Goal: Information Seeking & Learning: Learn about a topic

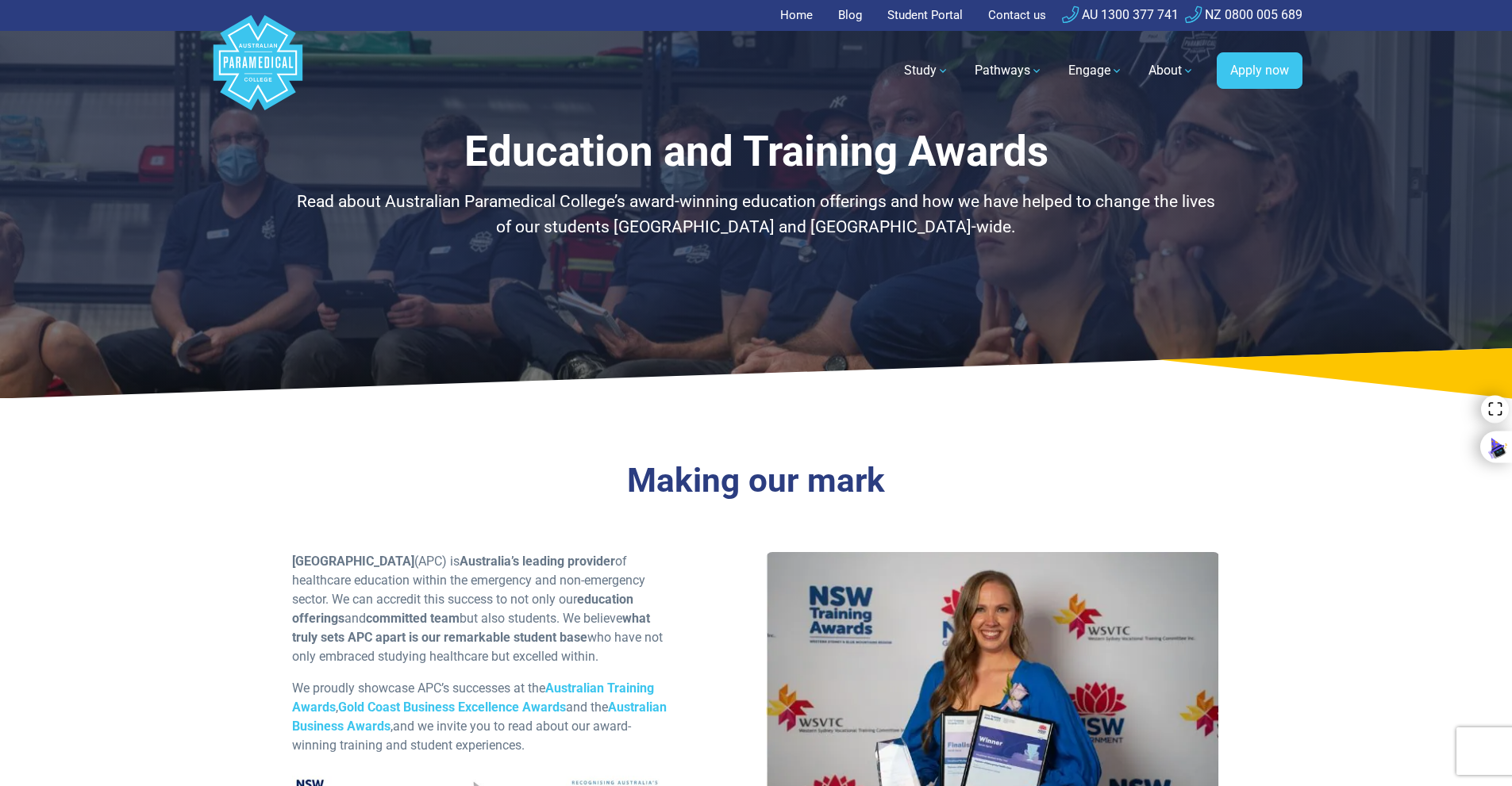
click at [635, 456] on div "Making our mark Australian Paramedical College (APC) is Australia’s leading pro…" at bounding box center [756, 693] width 1111 height 565
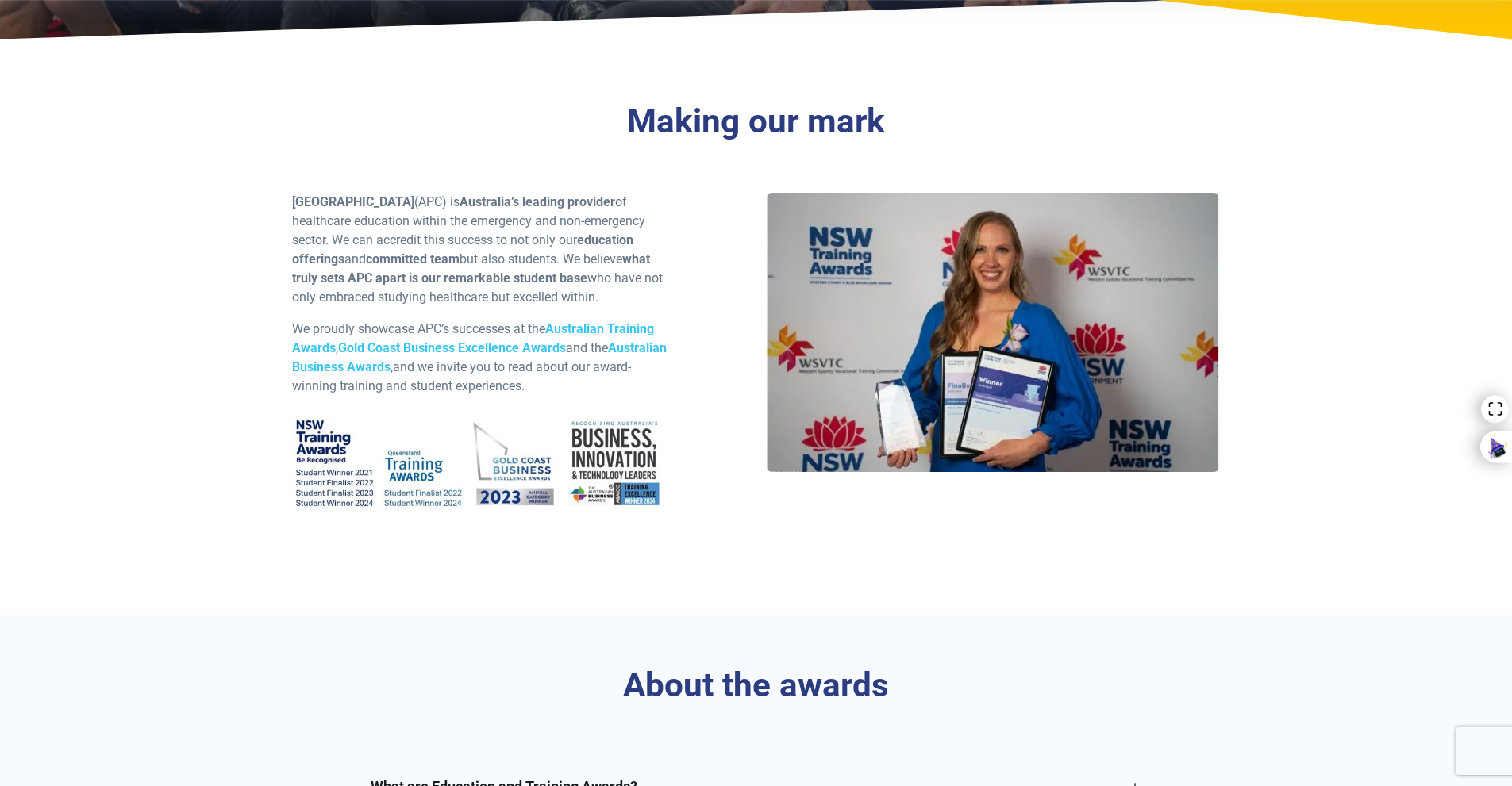
scroll to position [397, 0]
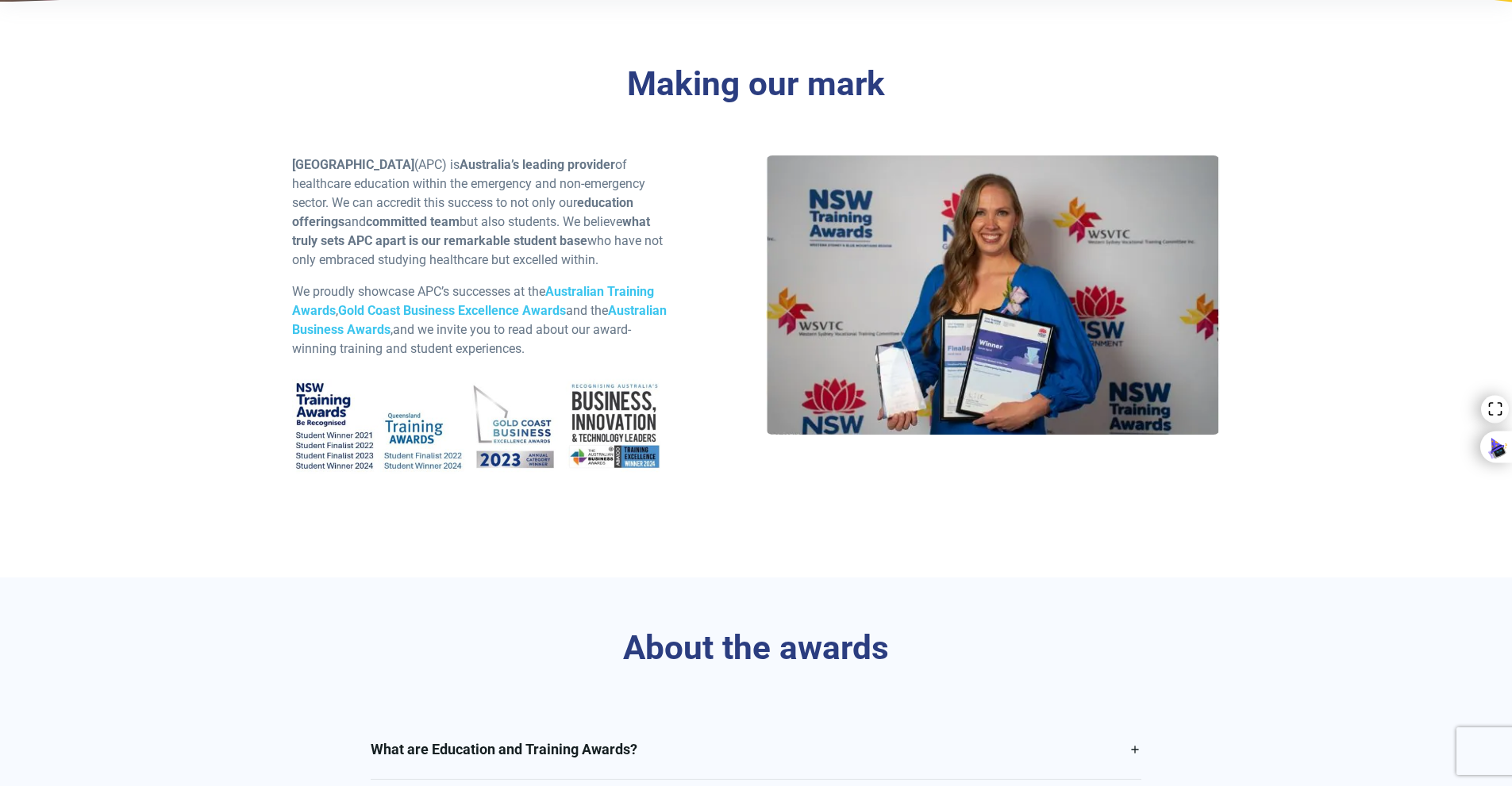
click at [737, 502] on div "Australian Paramedical College (APC) is Australia’s leading provider of healthc…" at bounding box center [756, 341] width 948 height 372
click at [734, 502] on div "Australian Paramedical College (APC) is Australia’s leading provider of healthc…" at bounding box center [756, 341] width 948 height 372
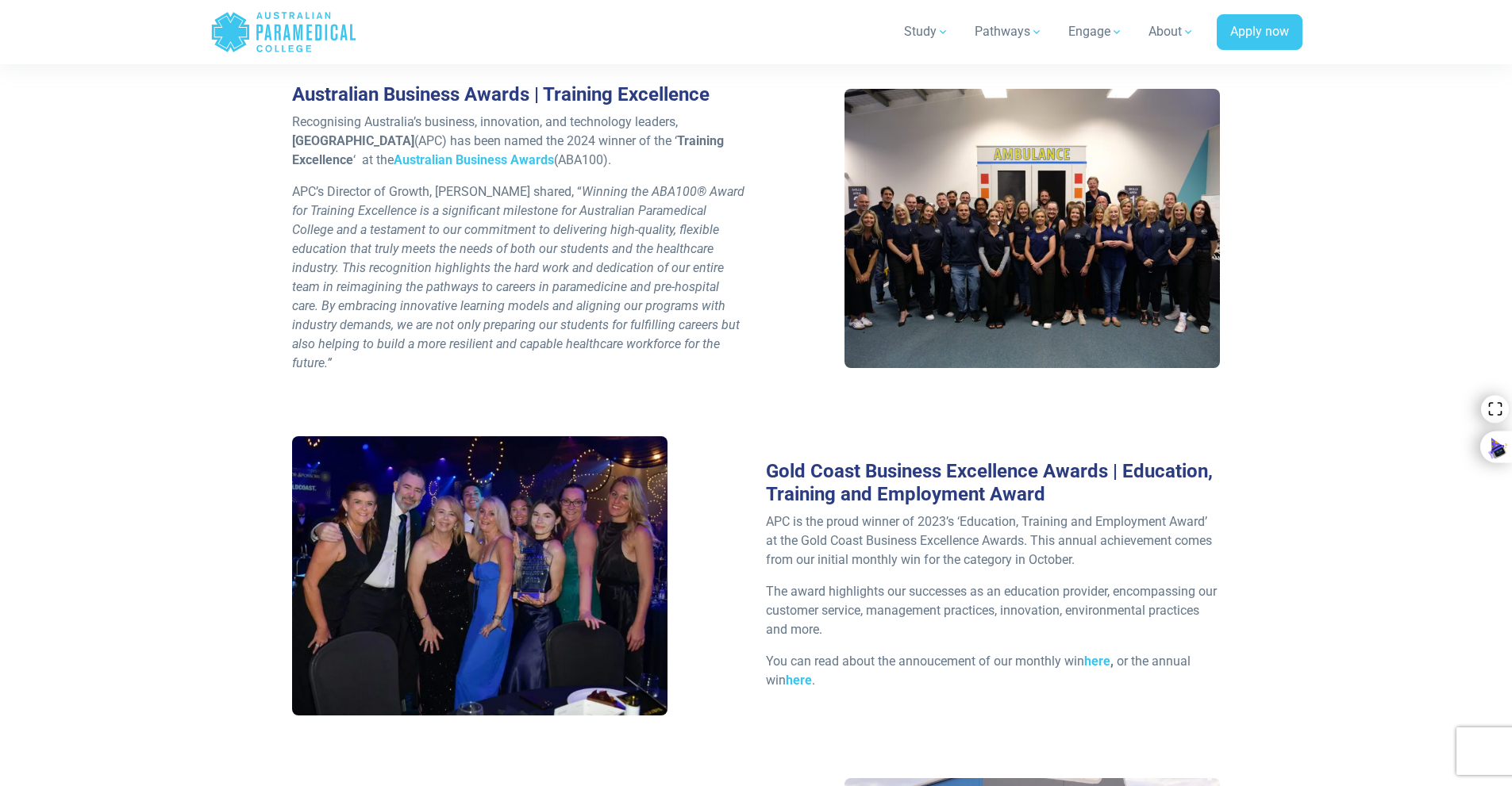
scroll to position [1429, 0]
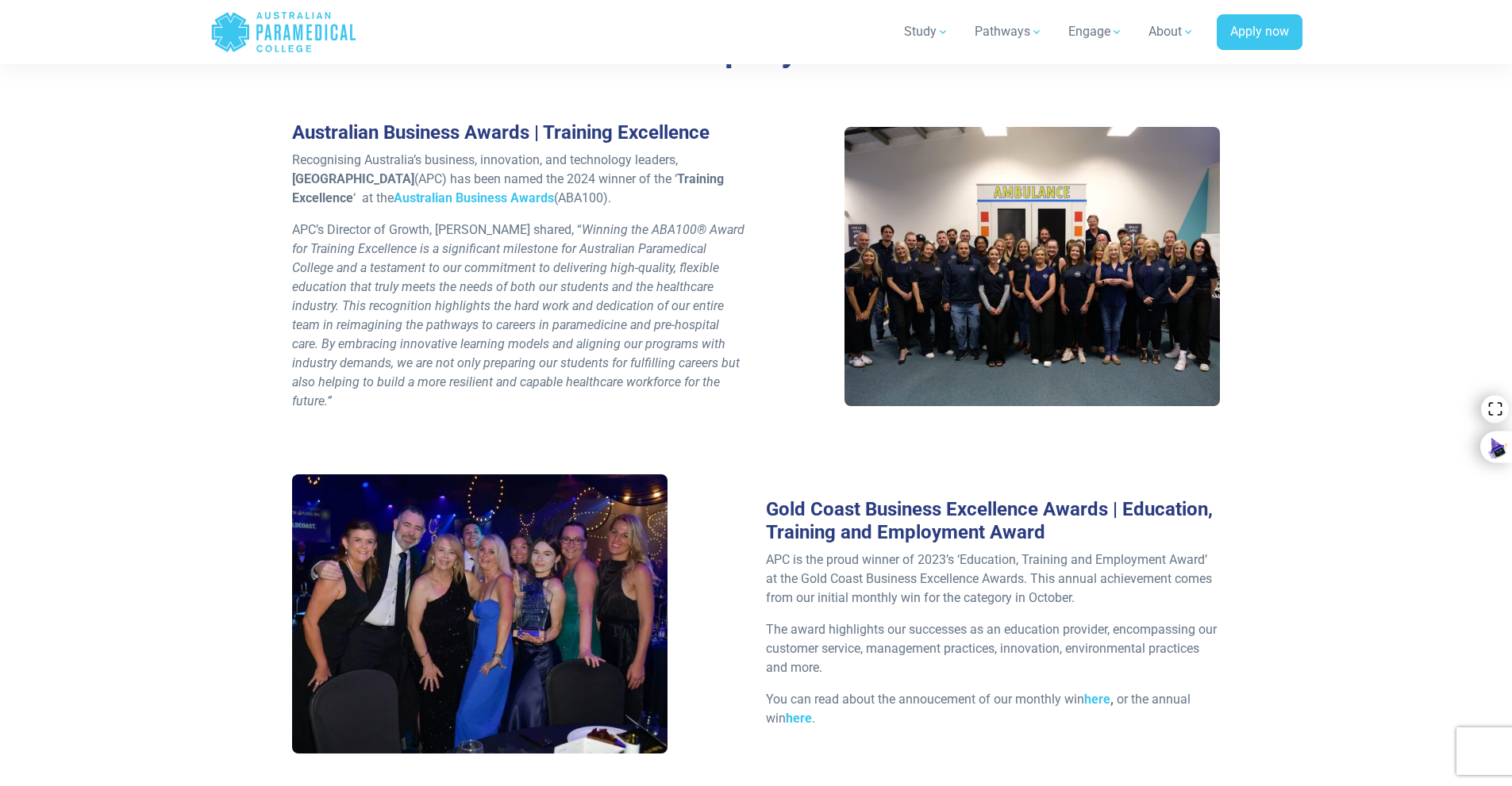
click at [710, 475] on div "Australian Business Awards | Training Excellence Recognising Australia’s busine…" at bounding box center [756, 298] width 948 height 353
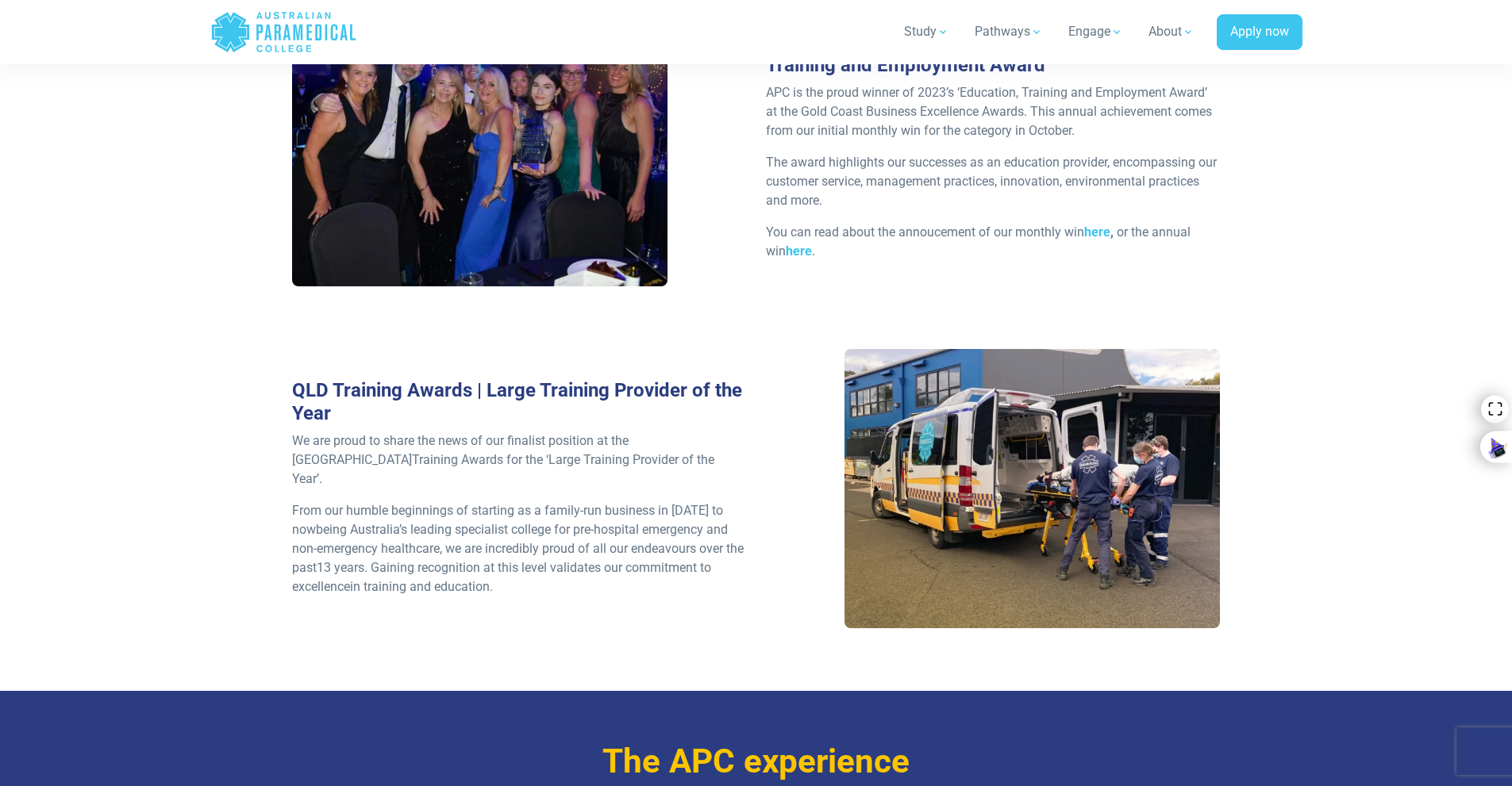
scroll to position [1904, 0]
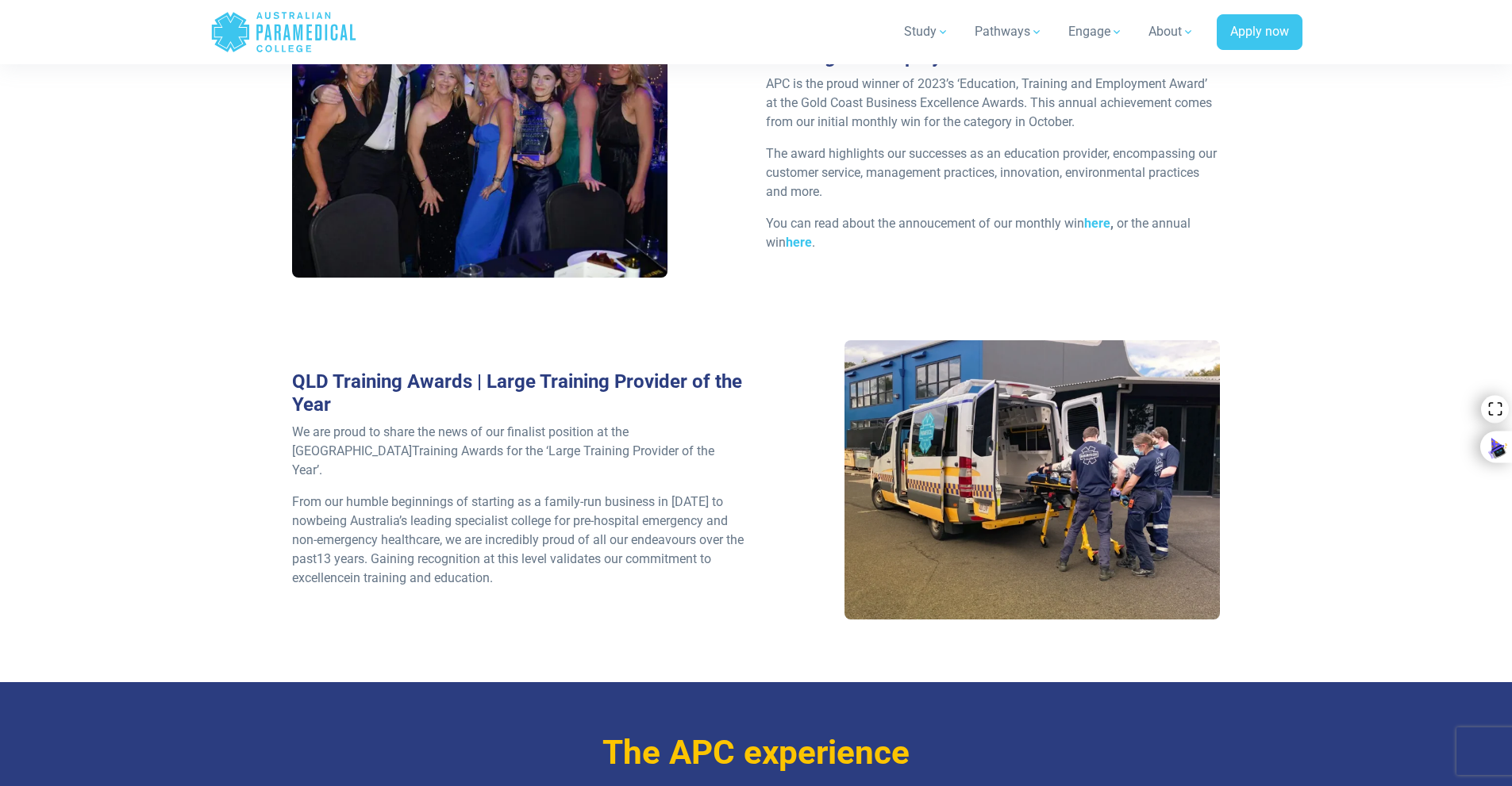
click at [715, 477] on p "We are proud to share the news of our finalist position at the QLD Training Awa…" at bounding box center [520, 451] width 455 height 57
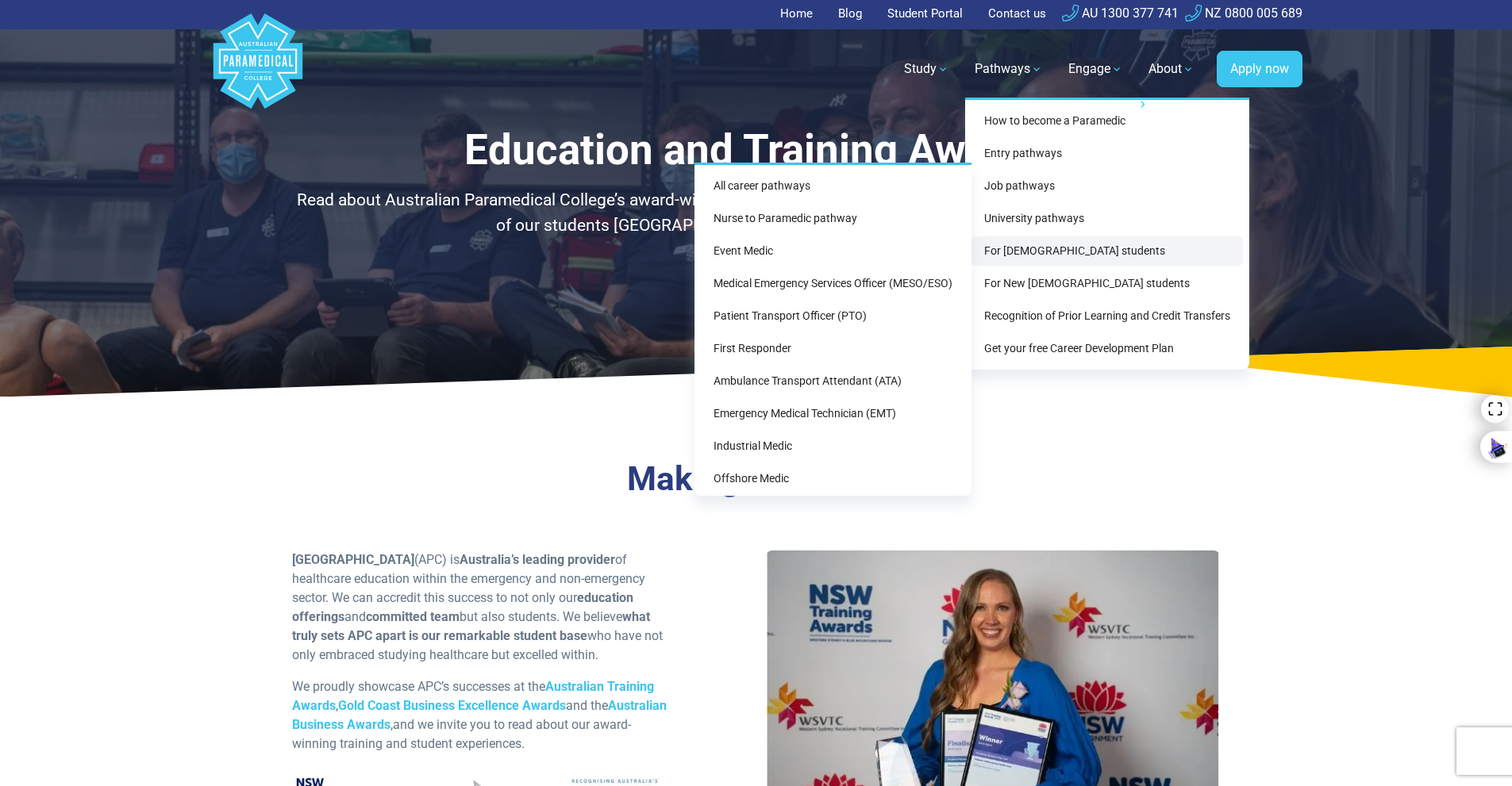
scroll to position [0, 0]
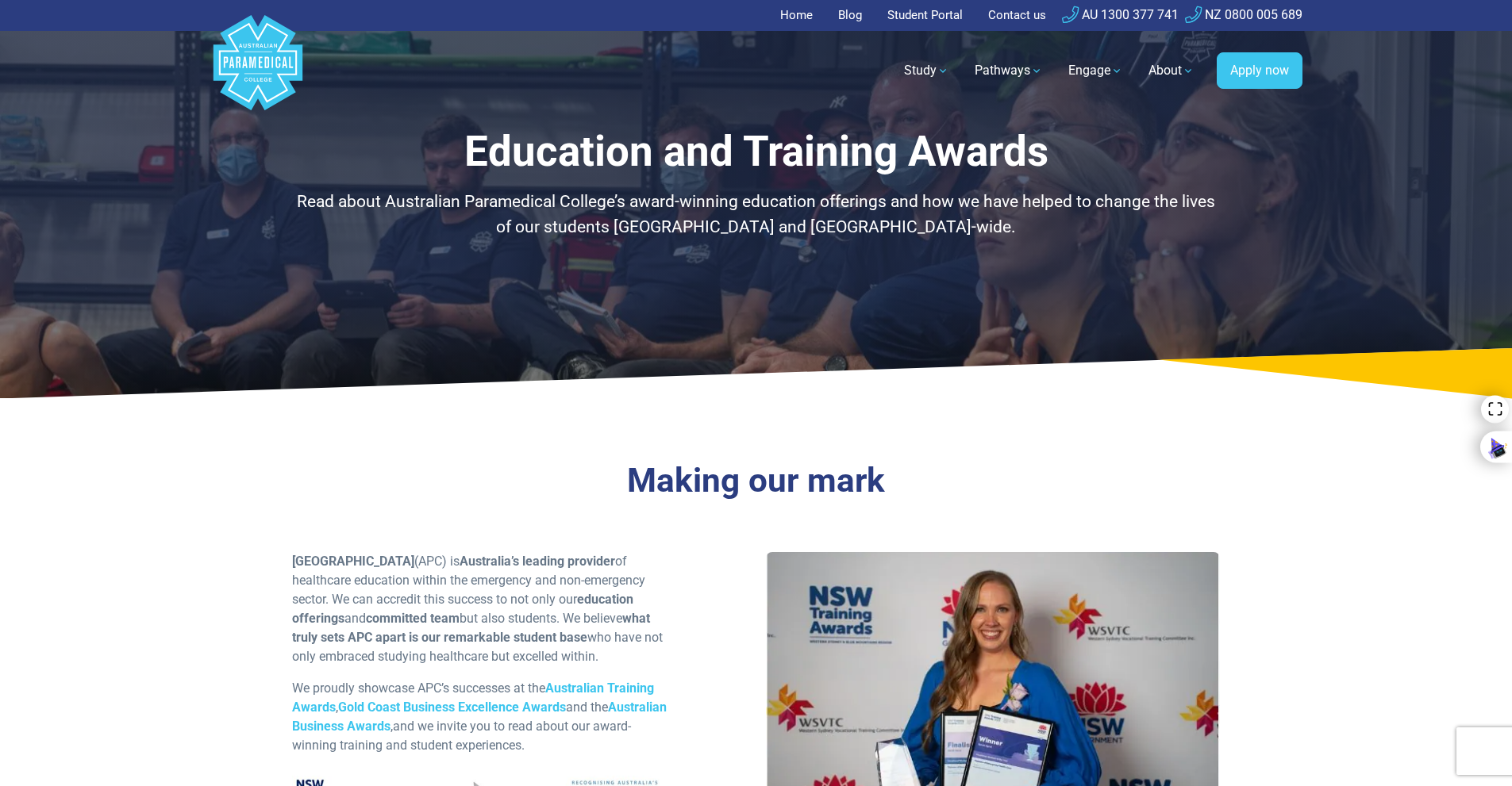
click at [751, 110] on nav ".logo-block-c1{fill:#3CC5EE;} .logo-block-c2{fill:#FFF;} .logo-horizontal-c1{fi…" at bounding box center [756, 70] width 1092 height 80
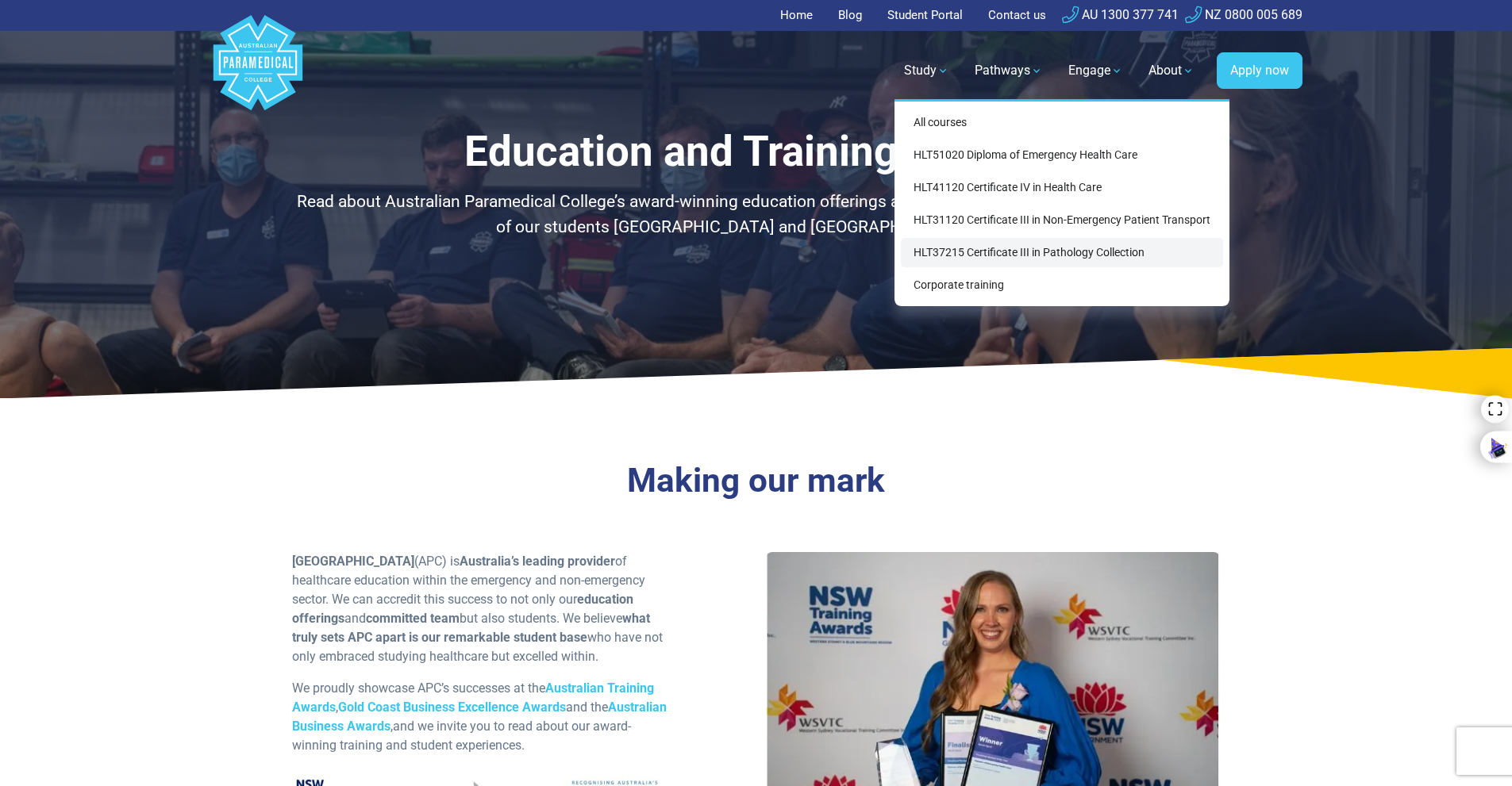
click at [953, 247] on link "HLT37215 Certificate III in Pathology Collection" at bounding box center [1062, 253] width 322 height 30
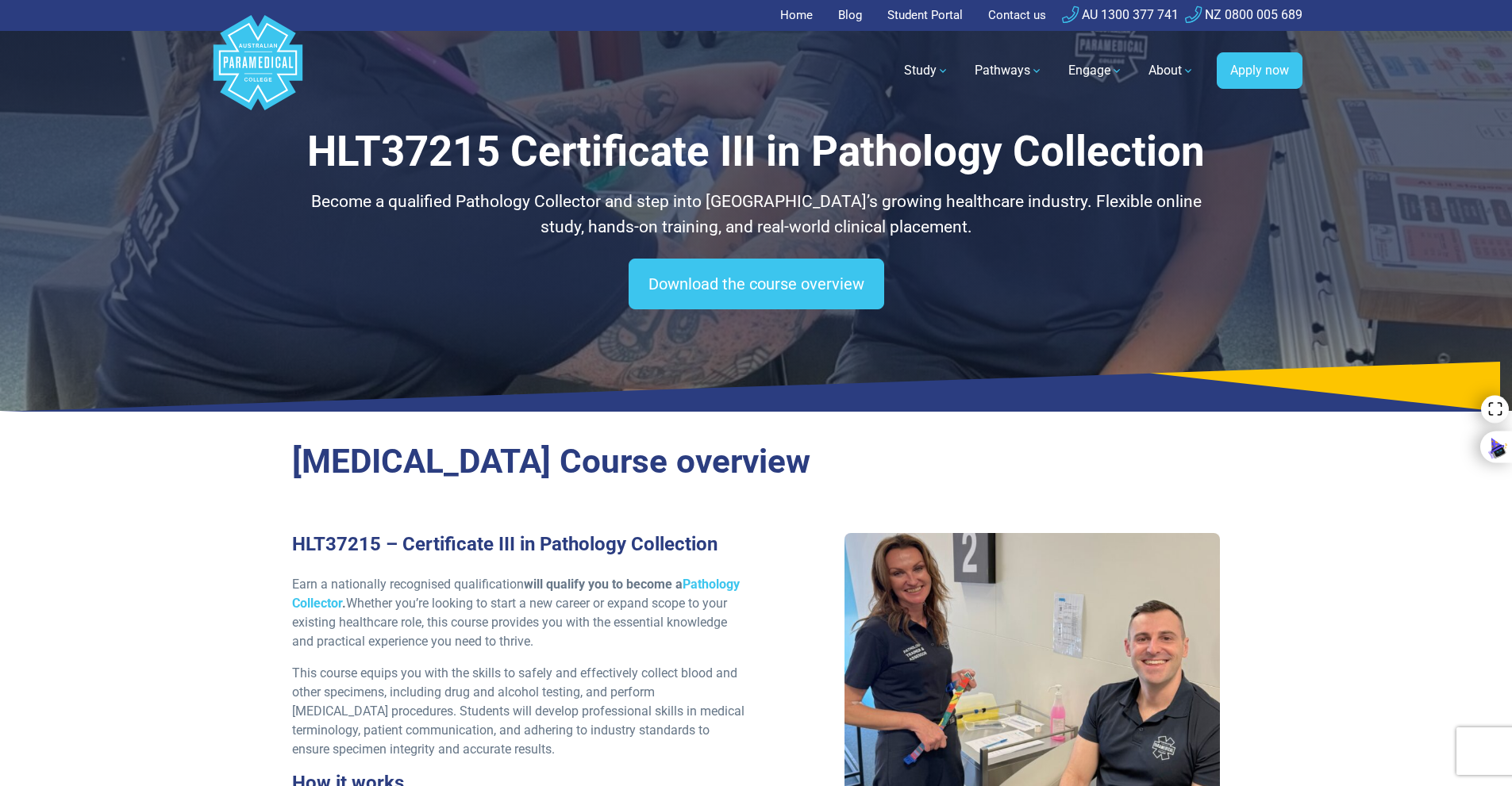
click at [1166, 474] on h2 "[MEDICAL_DATA] Course overview" at bounding box center [756, 462] width 929 height 41
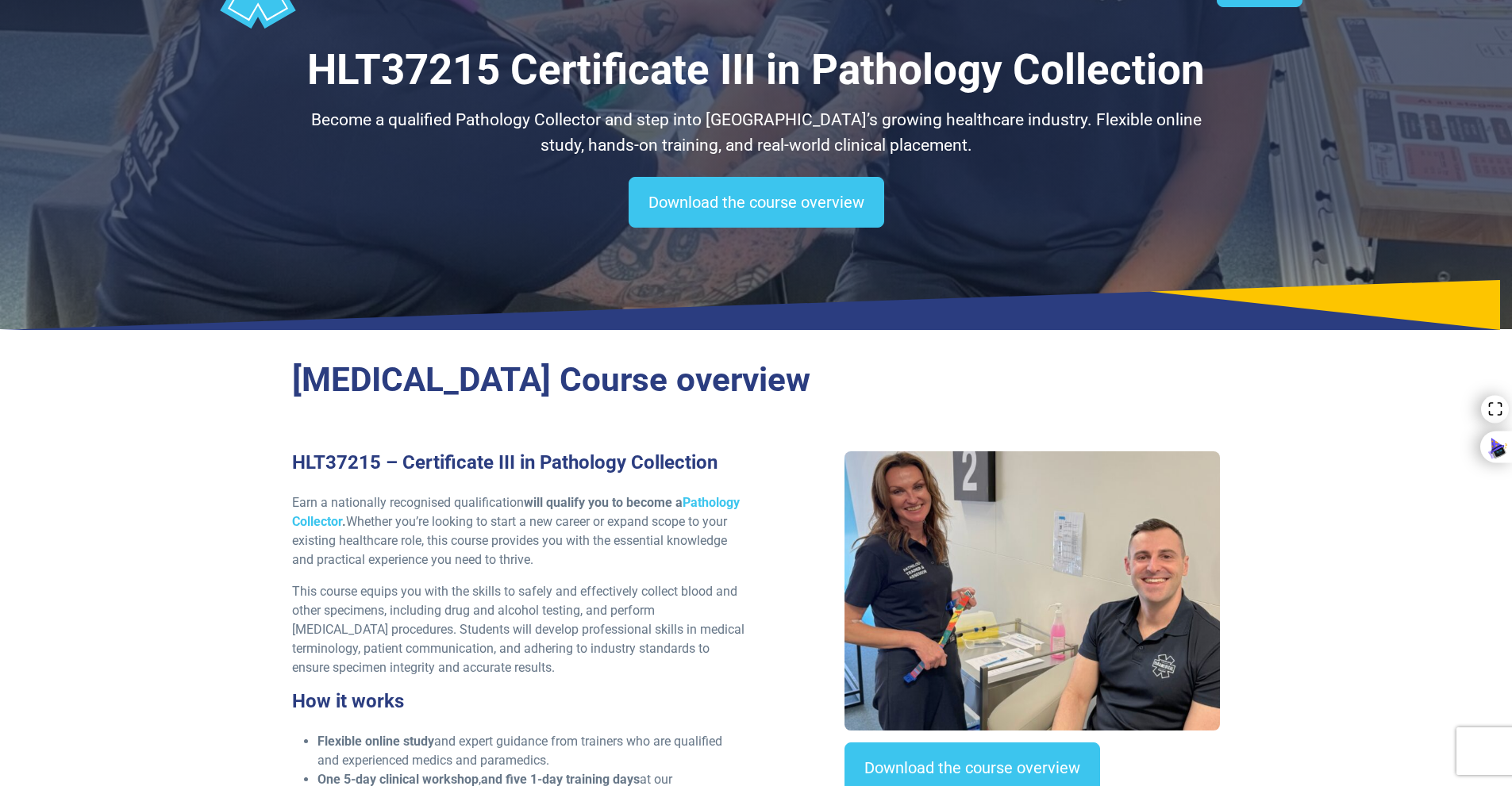
scroll to position [238, 0]
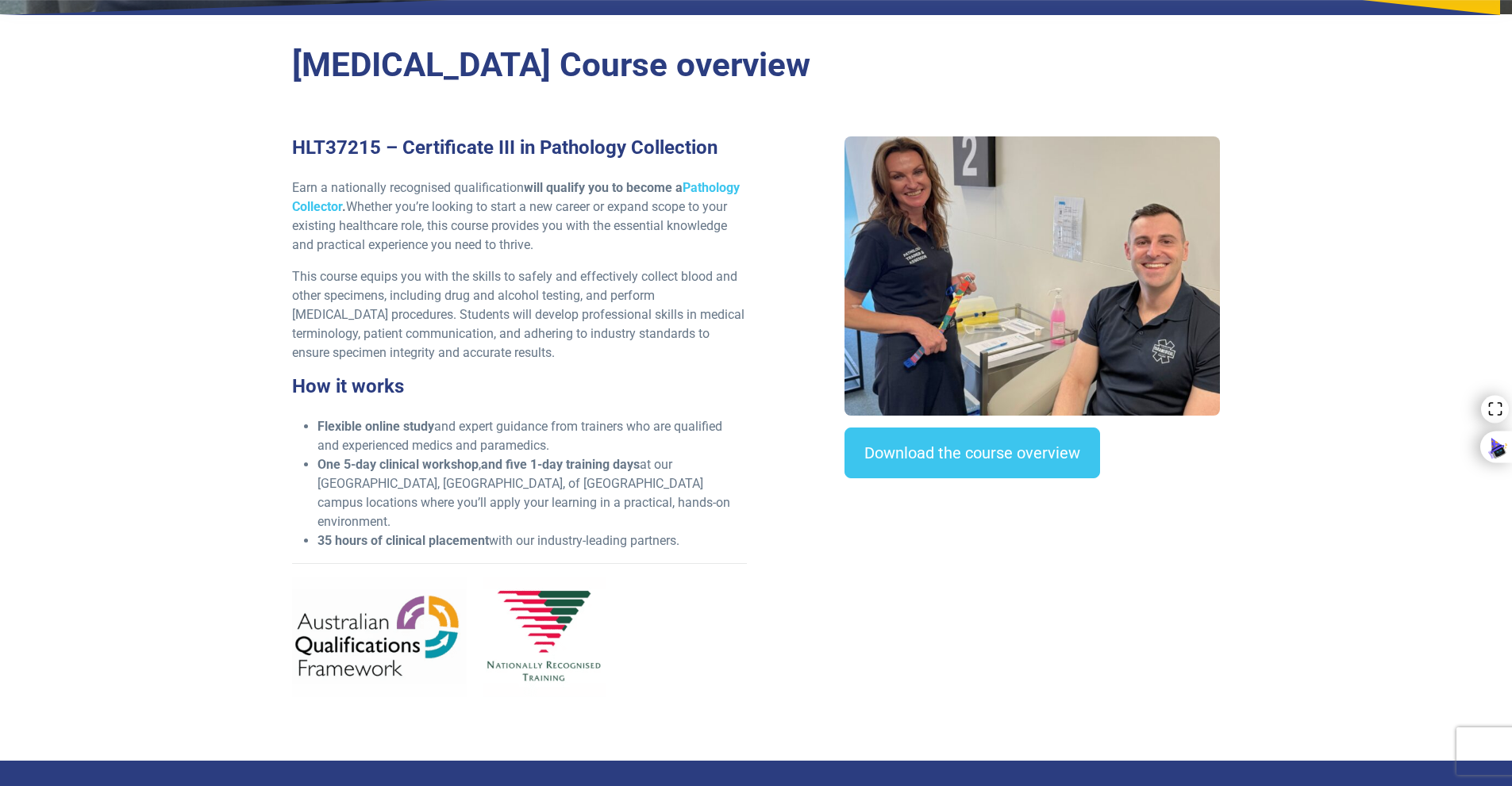
click at [480, 392] on h3 "How it works" at bounding box center [520, 387] width 455 height 23
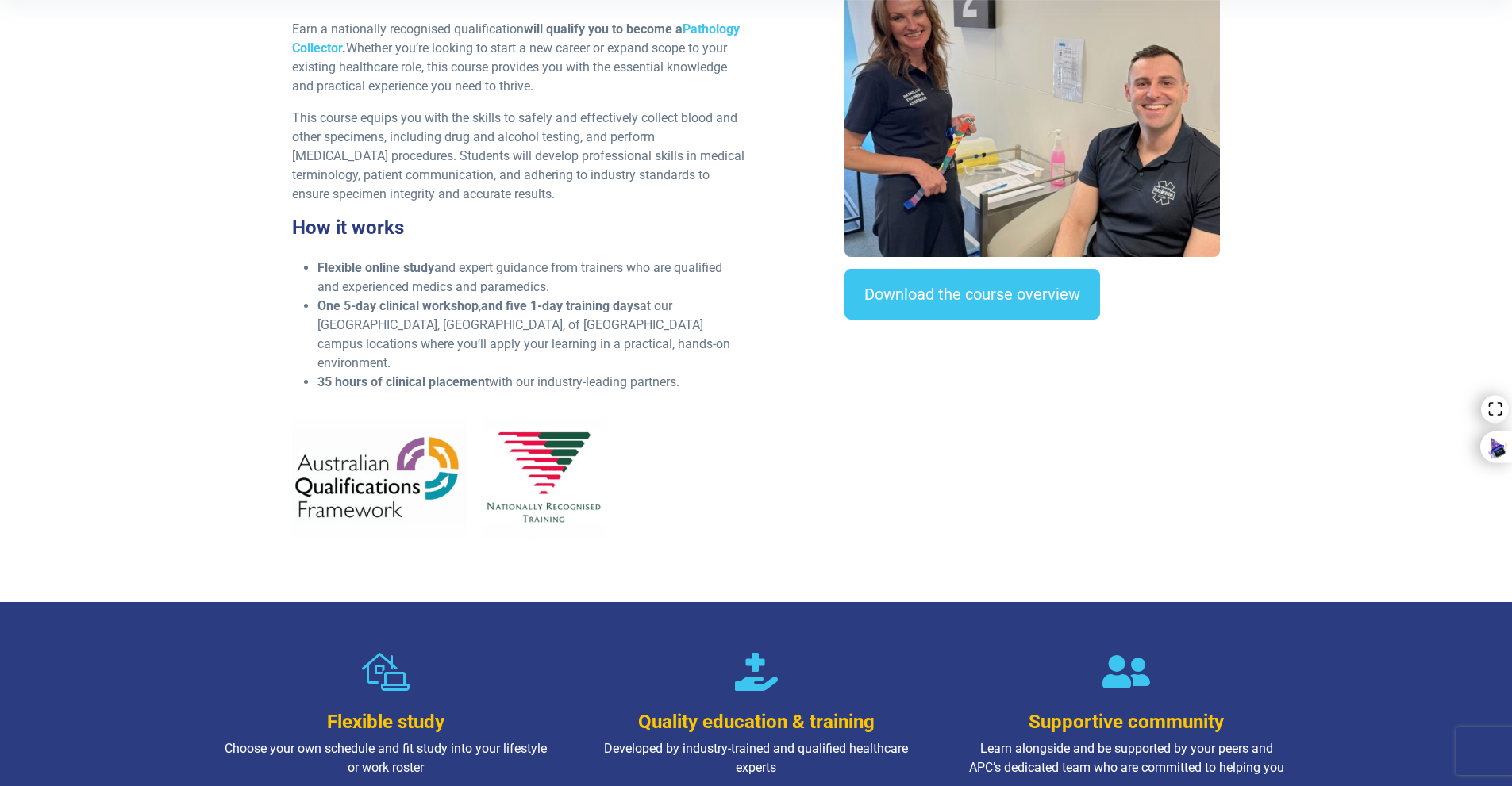
scroll to position [634, 0]
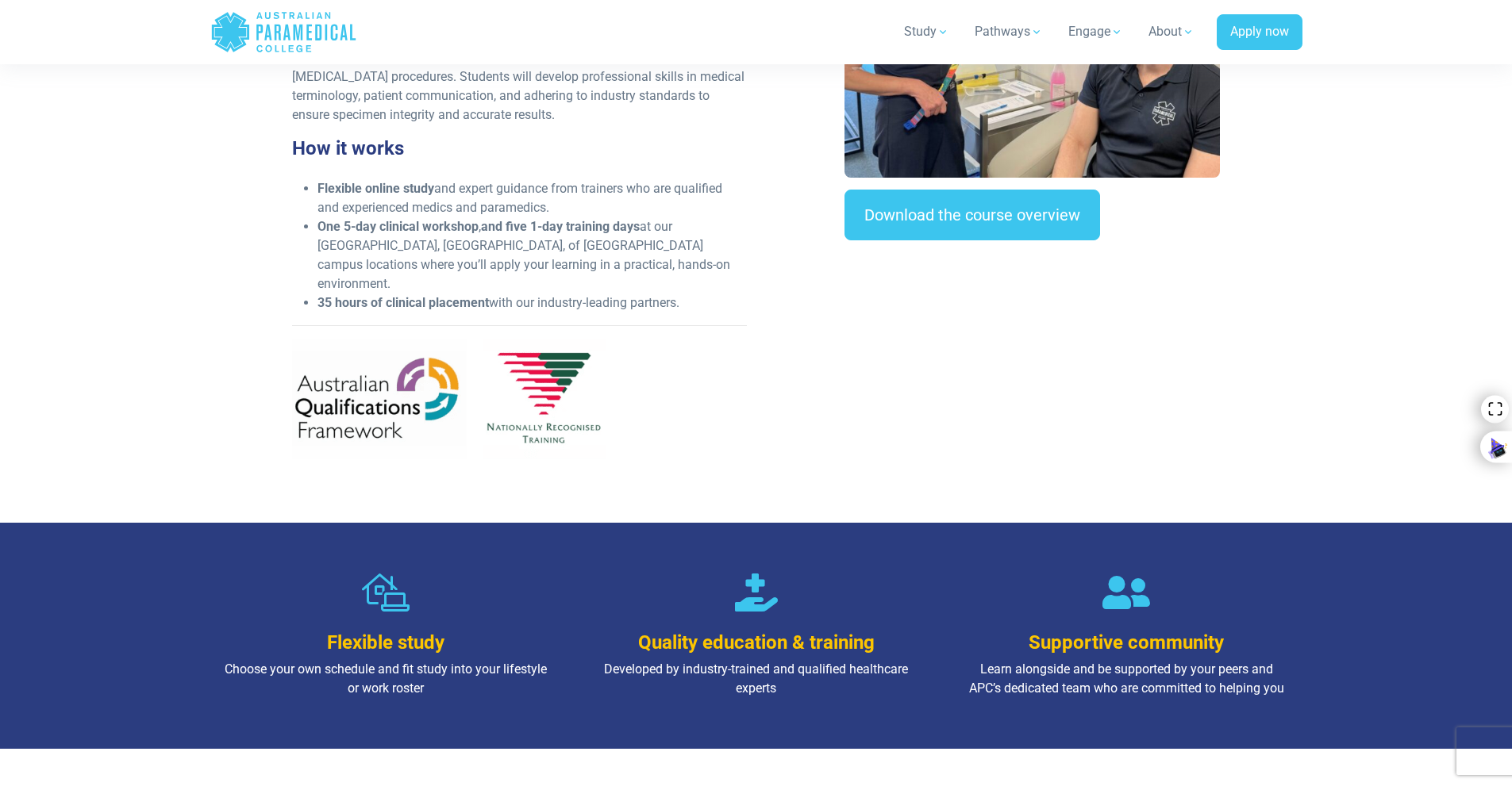
click at [478, 522] on div "Flexible study Choose your own schedule and fit study into your lifestyle or wo…" at bounding box center [756, 635] width 1111 height 227
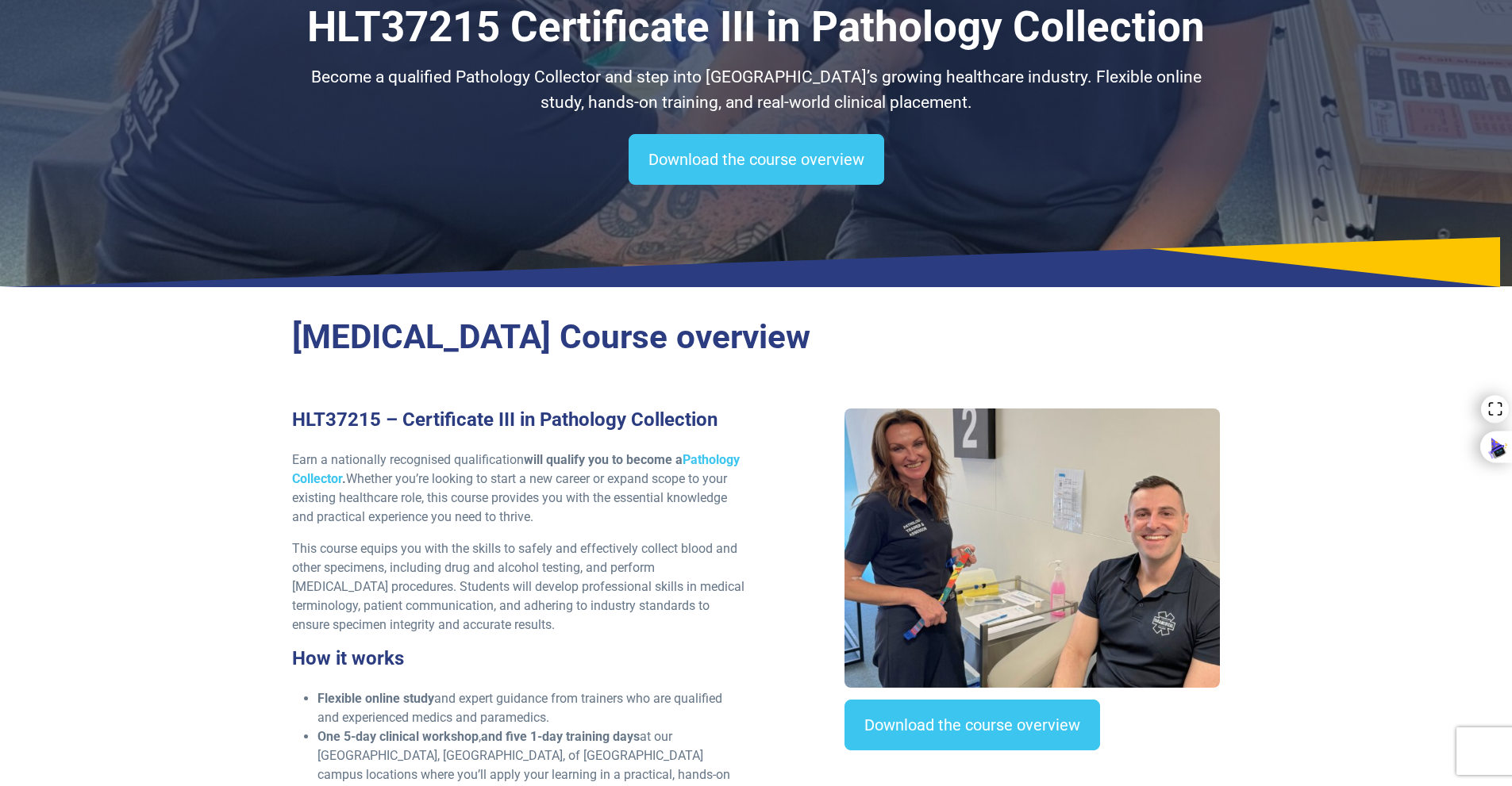
scroll to position [0, 0]
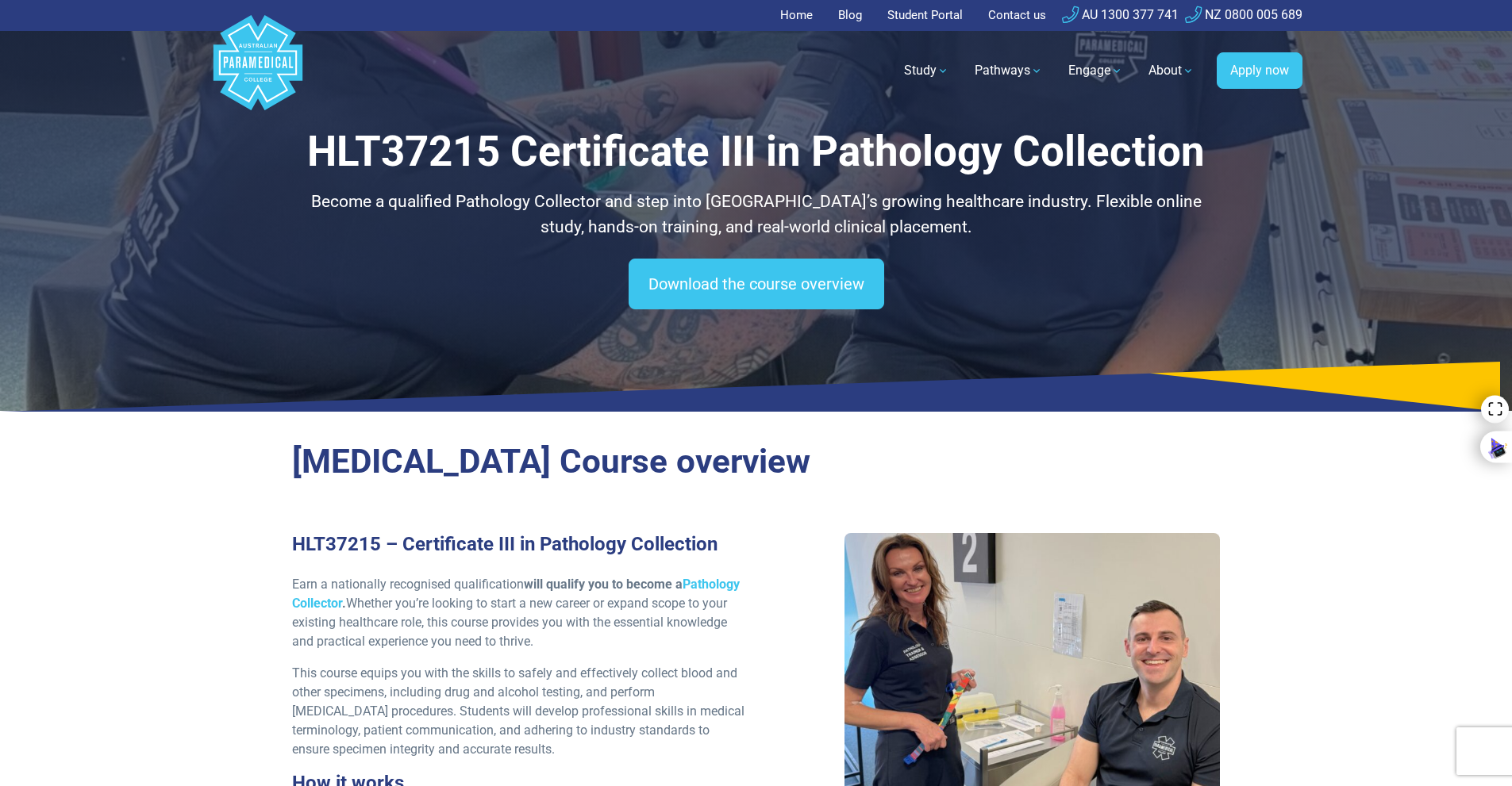
click at [186, 549] on section "[MEDICAL_DATA] Course overview HLT37215 – Certificate III in Pathology Collecti…" at bounding box center [756, 790] width 1512 height 734
